Goal: Complete application form

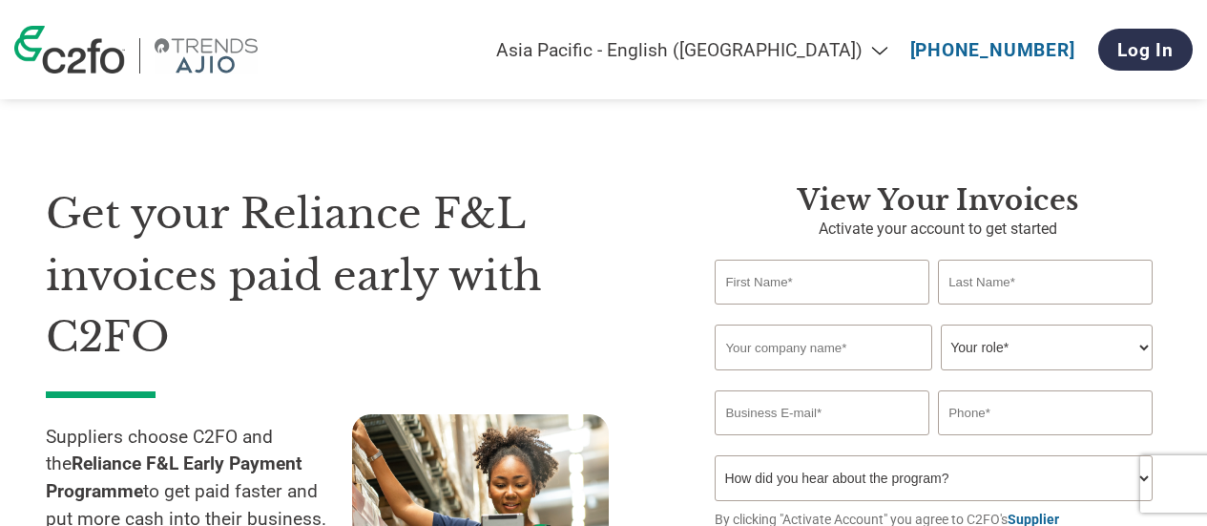
select select "en-IN"
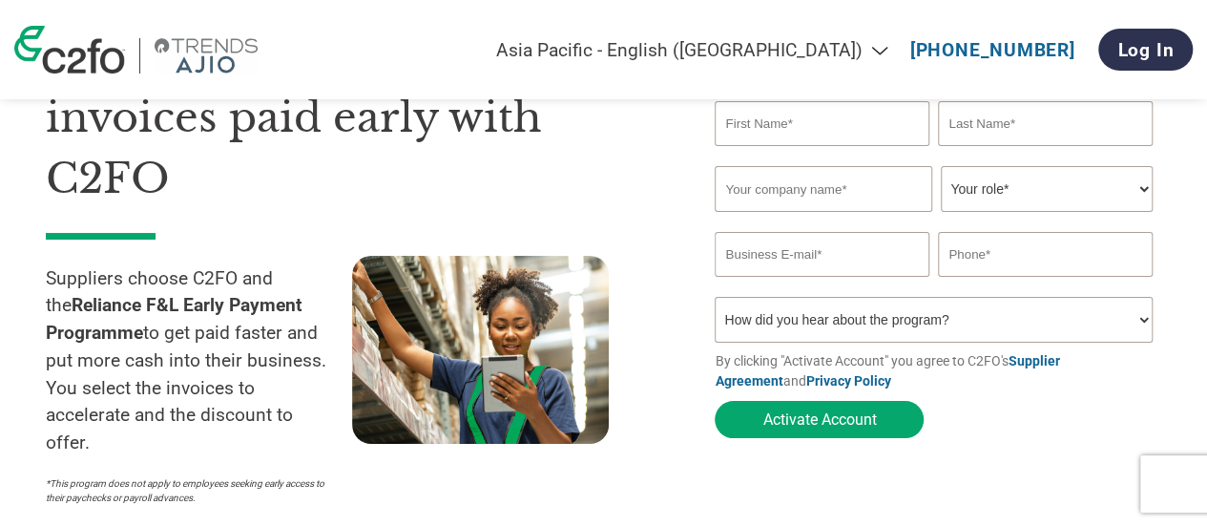
scroll to position [286, 0]
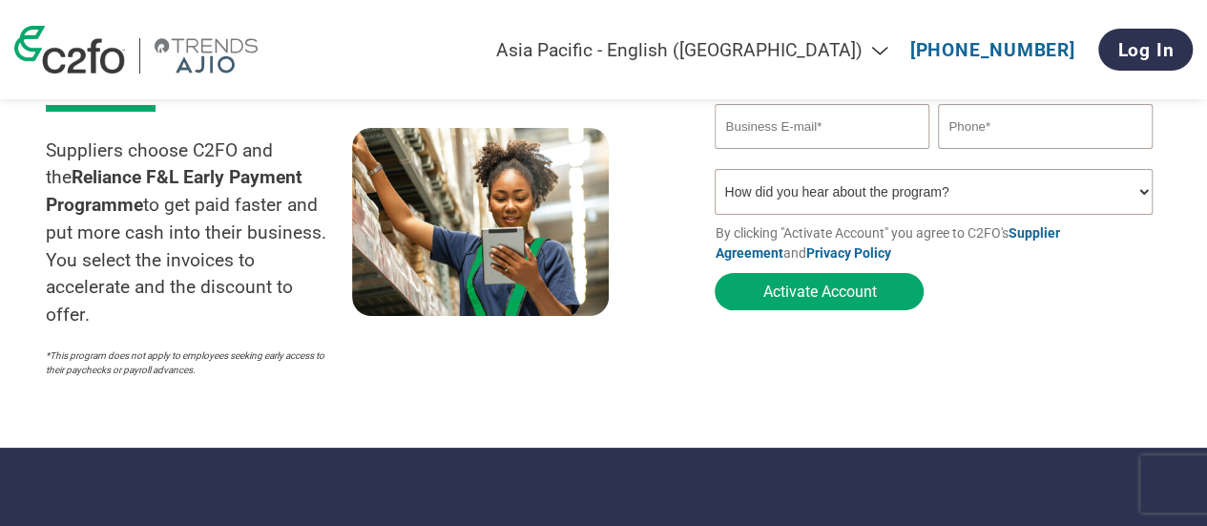
click at [868, 192] on select "How did you hear about the program? Received a letter Email Social Media Online…" at bounding box center [932, 192] width 437 height 46
click at [711, 388] on section "Get your Reliance F&L invoices paid early with C2FO Suppliers choose C2FO and t…" at bounding box center [603, 118] width 1207 height 657
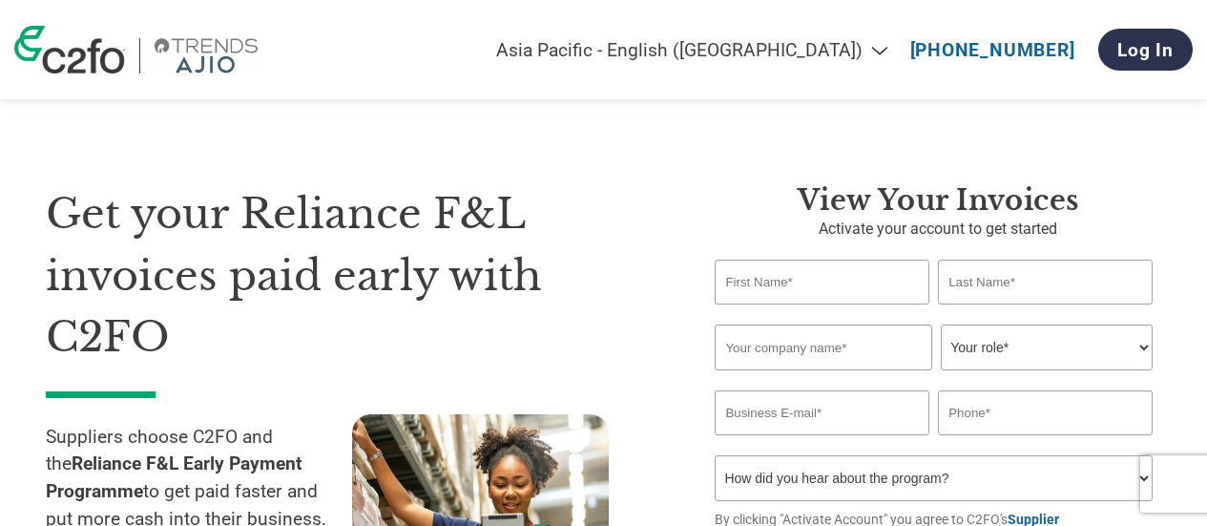
select select "en-IN"
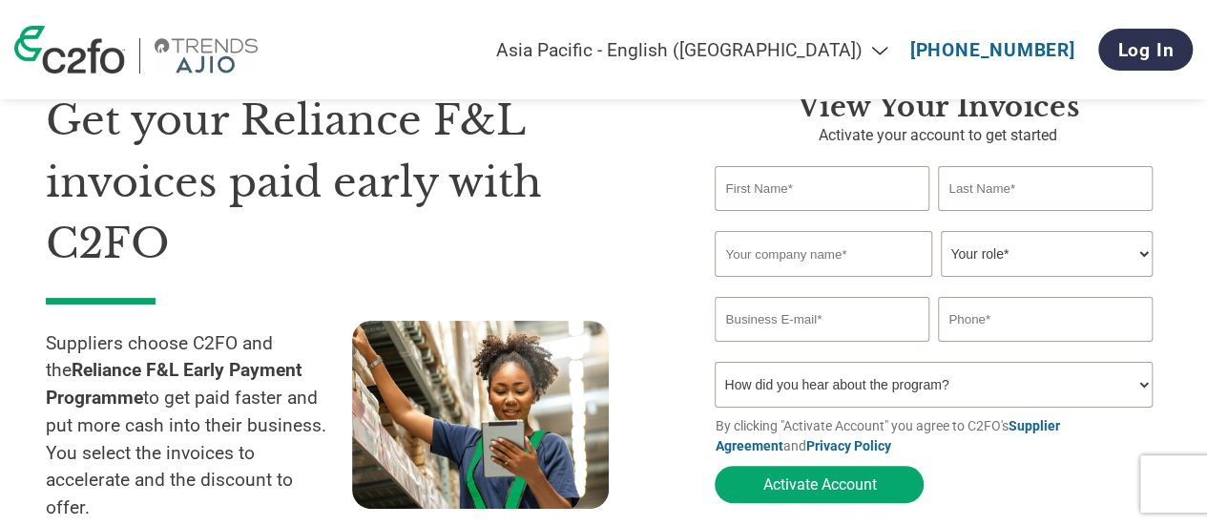
scroll to position [108, 0]
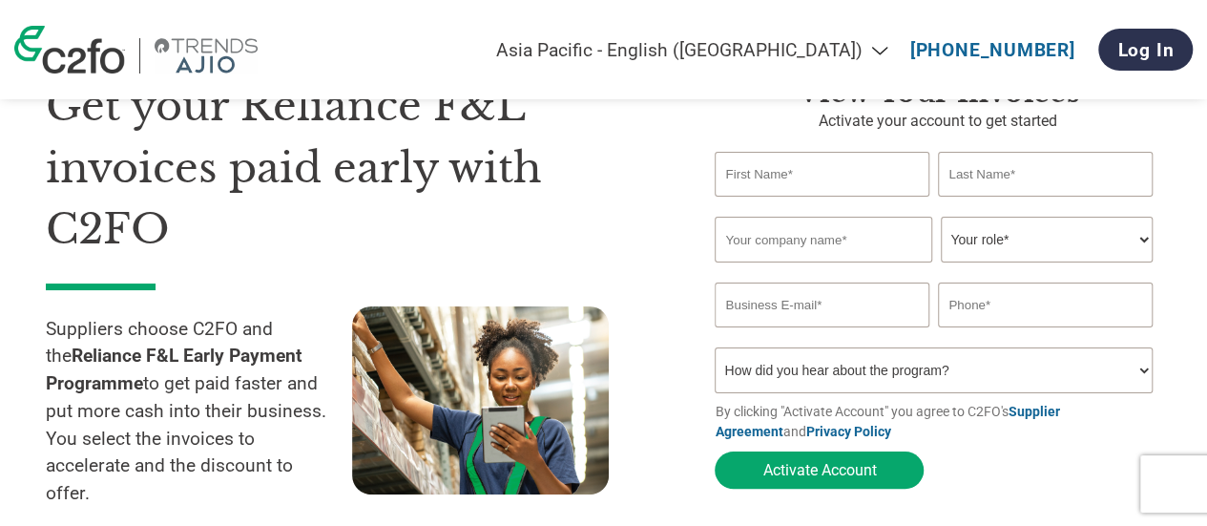
click at [809, 163] on input "text" at bounding box center [821, 174] width 214 height 45
click at [765, 232] on input "text" at bounding box center [822, 240] width 217 height 46
click at [763, 307] on input "email" at bounding box center [821, 304] width 214 height 45
click at [992, 497] on form "Invalid first name or first name is too long Invalid last name or last name is …" at bounding box center [937, 325] width 446 height 346
click at [992, 251] on select "Your role* CFO Controller Credit Manager Finance Director Treasurer CEO Preside…" at bounding box center [1046, 240] width 211 height 46
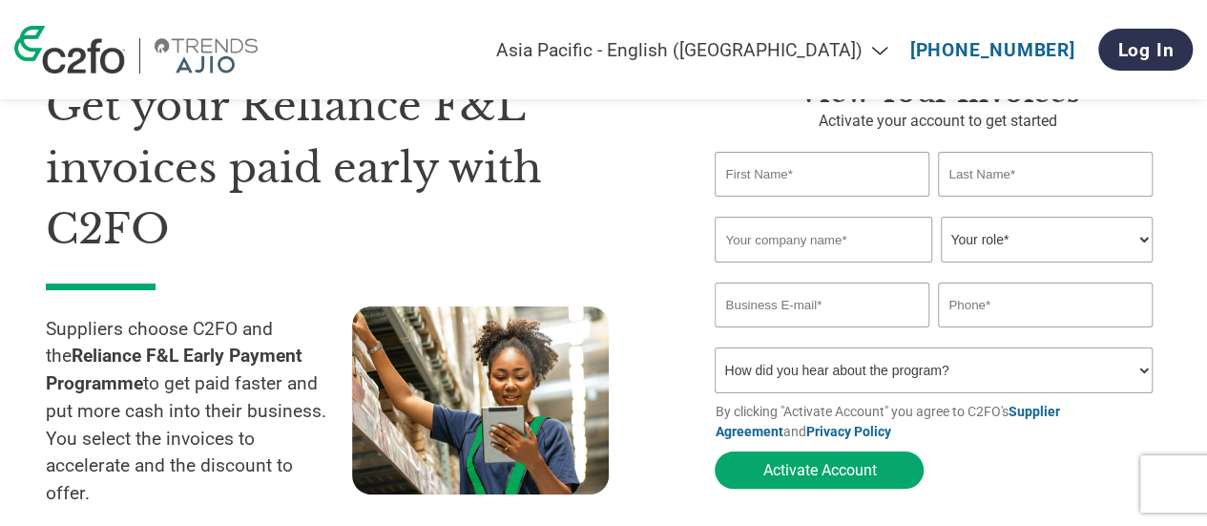
select select "OTHER"
click at [941, 217] on select "Your role* CFO Controller Credit Manager Finance Director Treasurer CEO Preside…" at bounding box center [1046, 240] width 211 height 46
click at [832, 309] on input "email" at bounding box center [821, 304] width 214 height 45
click at [1030, 299] on input "text" at bounding box center [1045, 304] width 214 height 45
click at [914, 382] on select "How did you hear about the program? Received a letter Email Social Media Online…" at bounding box center [932, 370] width 437 height 46
